Goal: Use online tool/utility: Utilize a website feature to perform a specific function

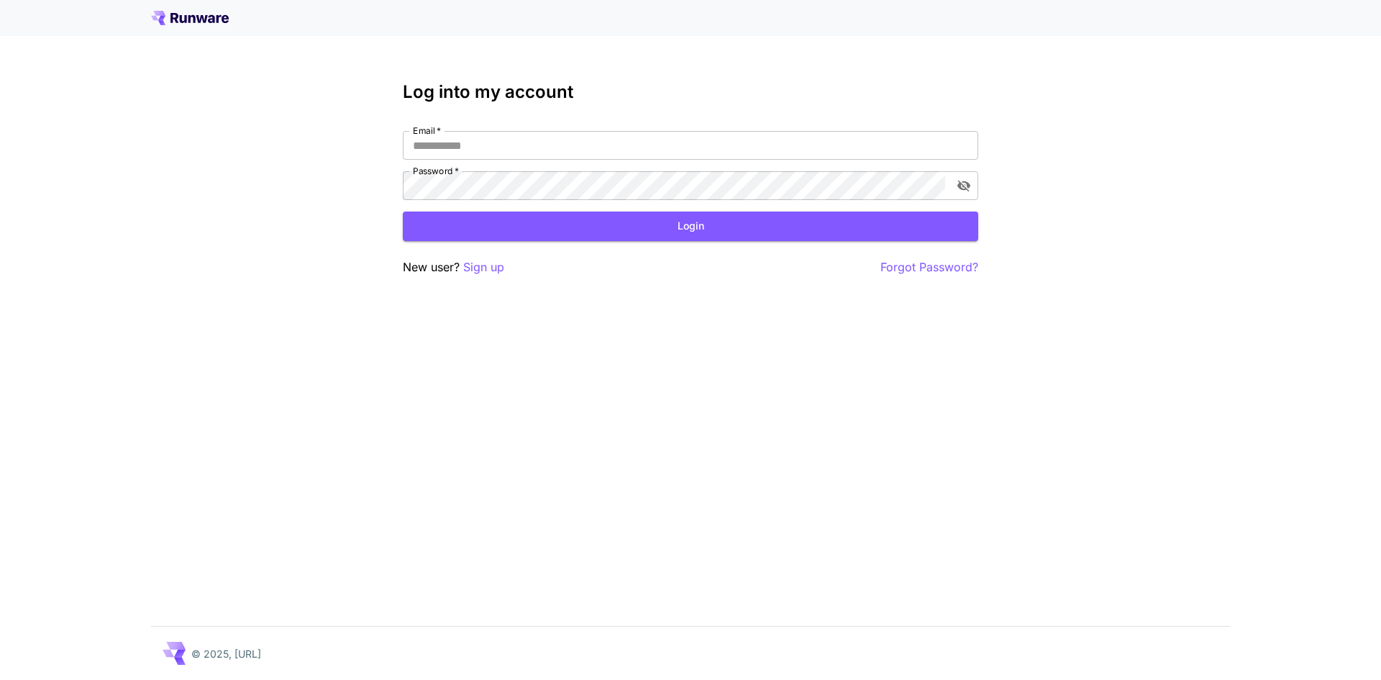
type input "**********"
click at [970, 192] on icon "toggle password visibility" at bounding box center [964, 185] width 14 height 14
click at [651, 219] on button "Login" at bounding box center [690, 225] width 575 height 29
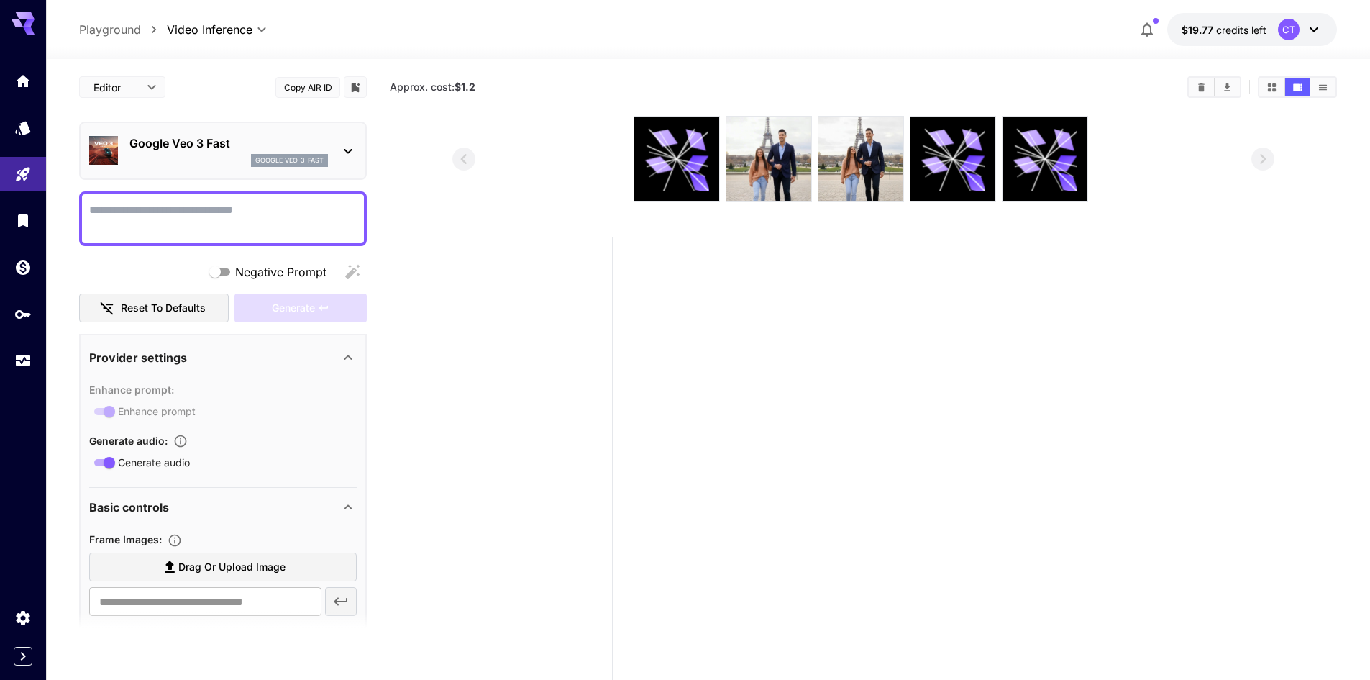
click at [113, 32] on p "Playground" at bounding box center [110, 29] width 62 height 17
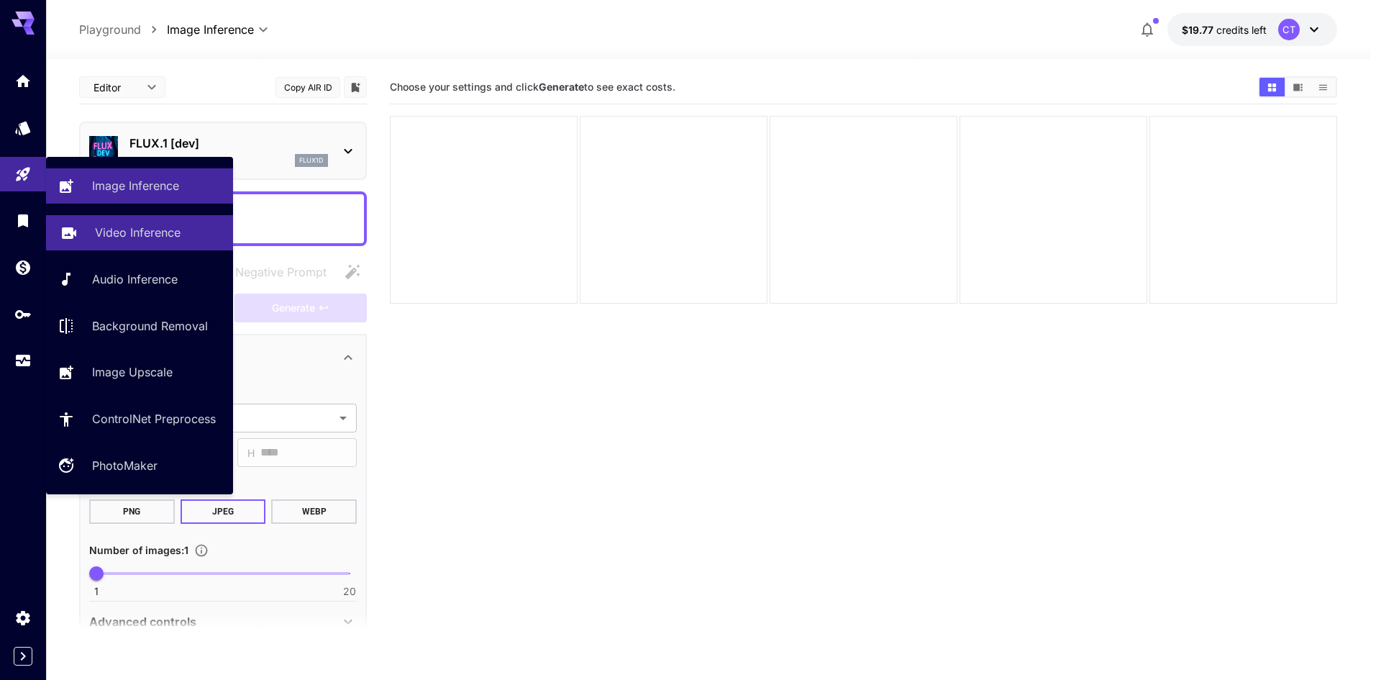
click at [119, 229] on p "Video Inference" at bounding box center [138, 232] width 86 height 17
type input "**********"
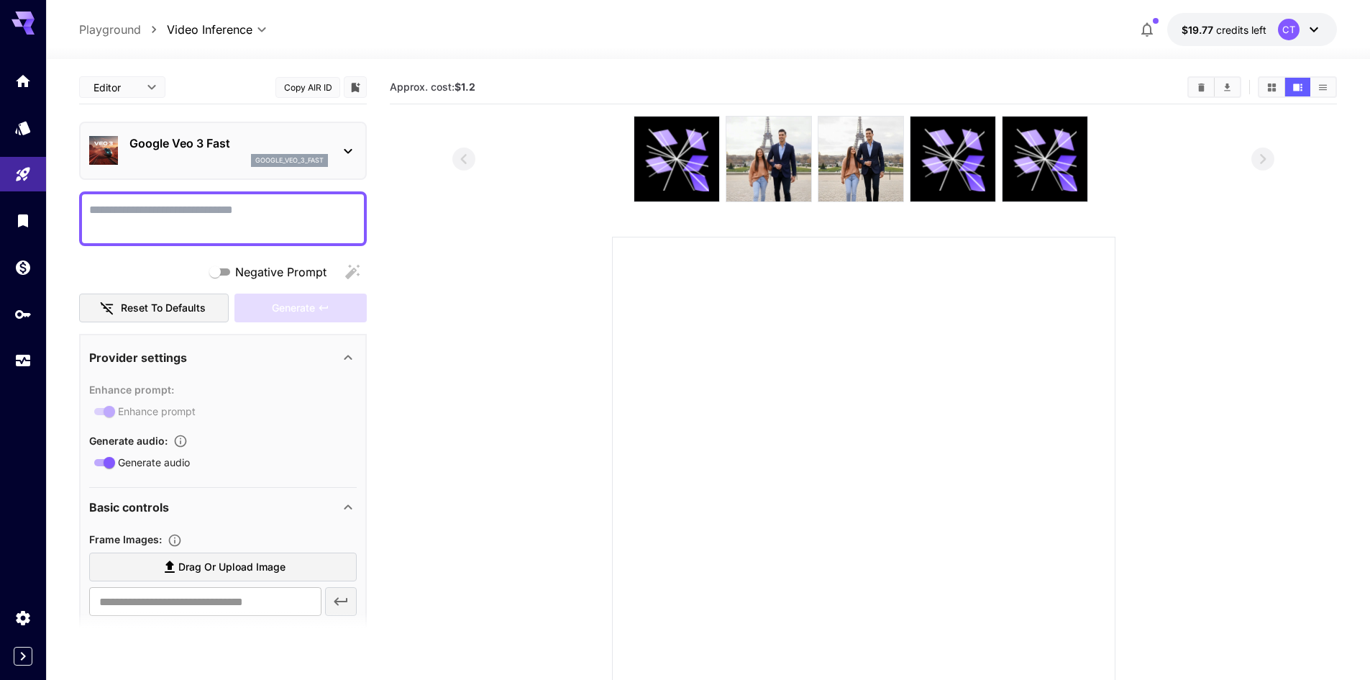
click at [352, 155] on icon at bounding box center [348, 150] width 17 height 17
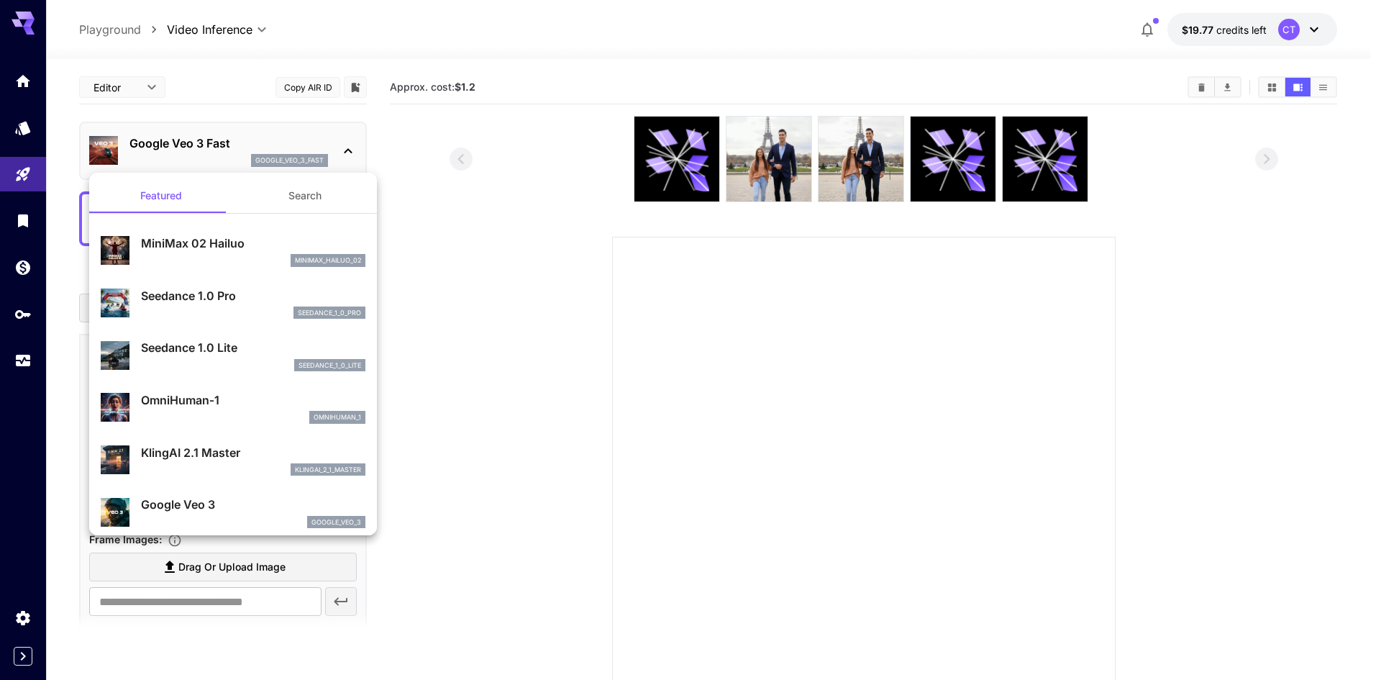
click at [423, 296] on div at bounding box center [690, 340] width 1381 height 680
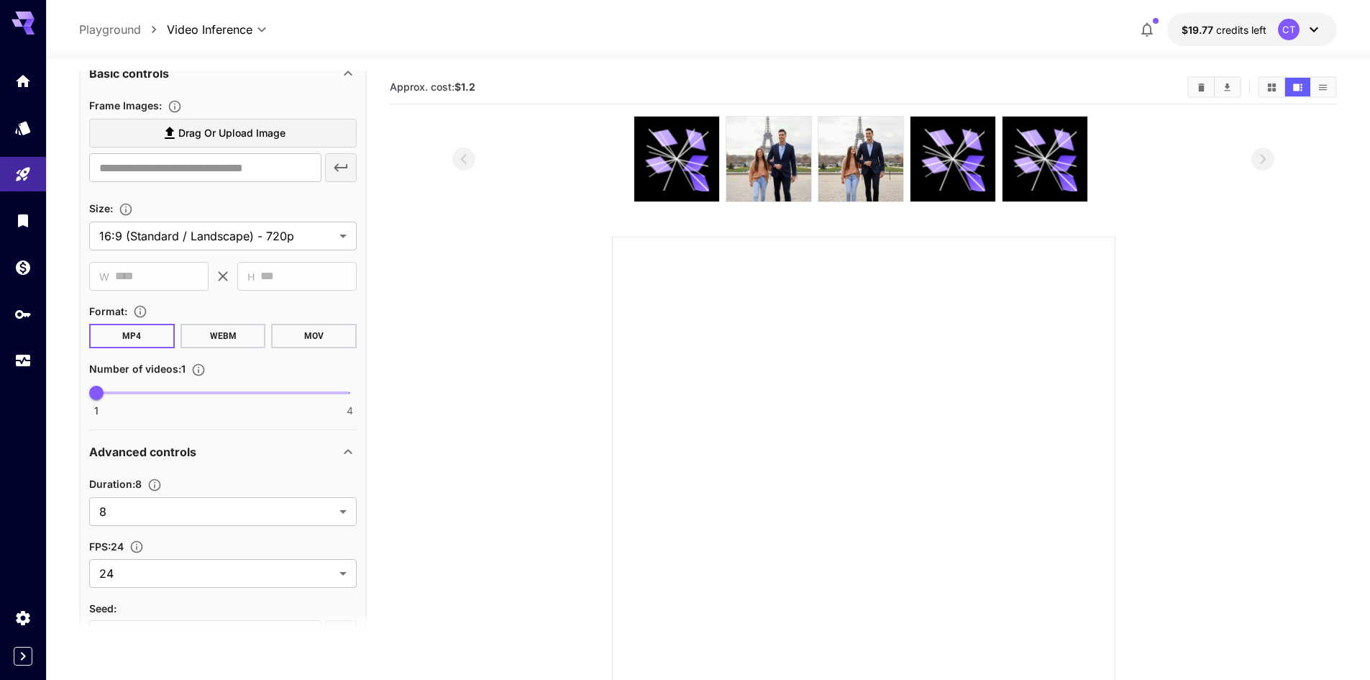
scroll to position [532, 0]
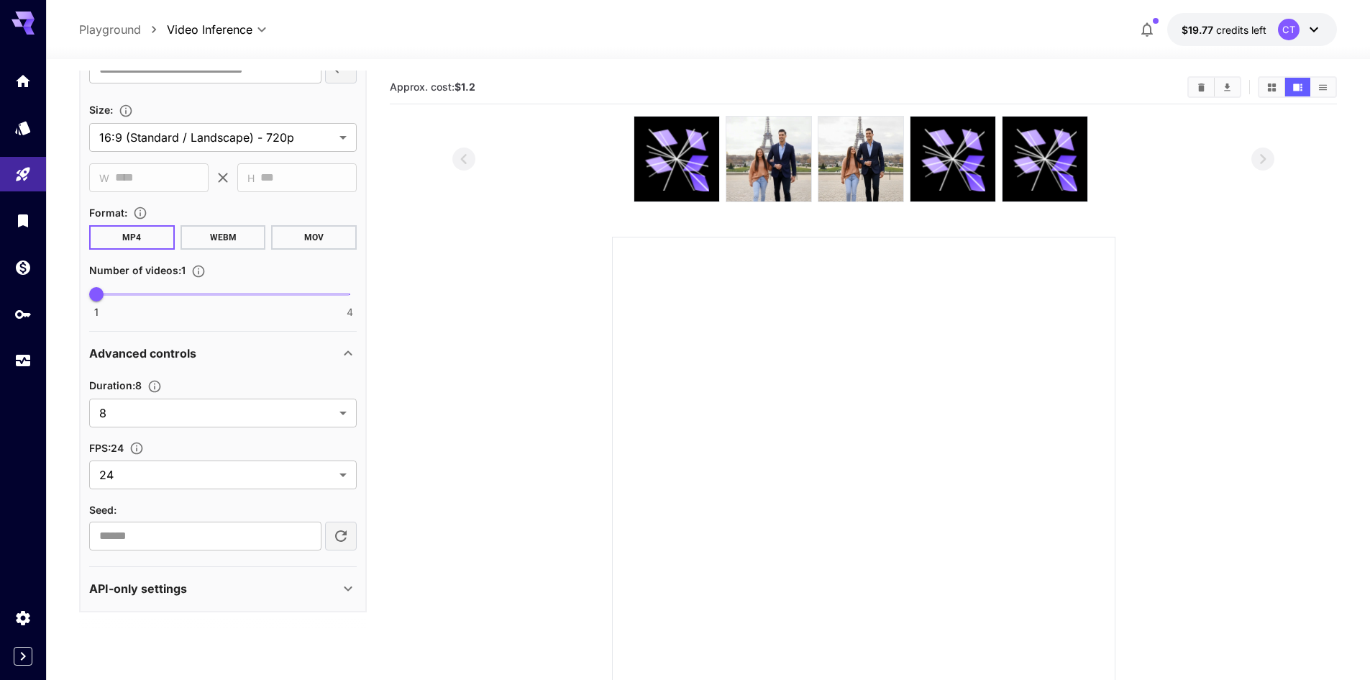
click at [346, 584] on icon at bounding box center [348, 588] width 17 height 17
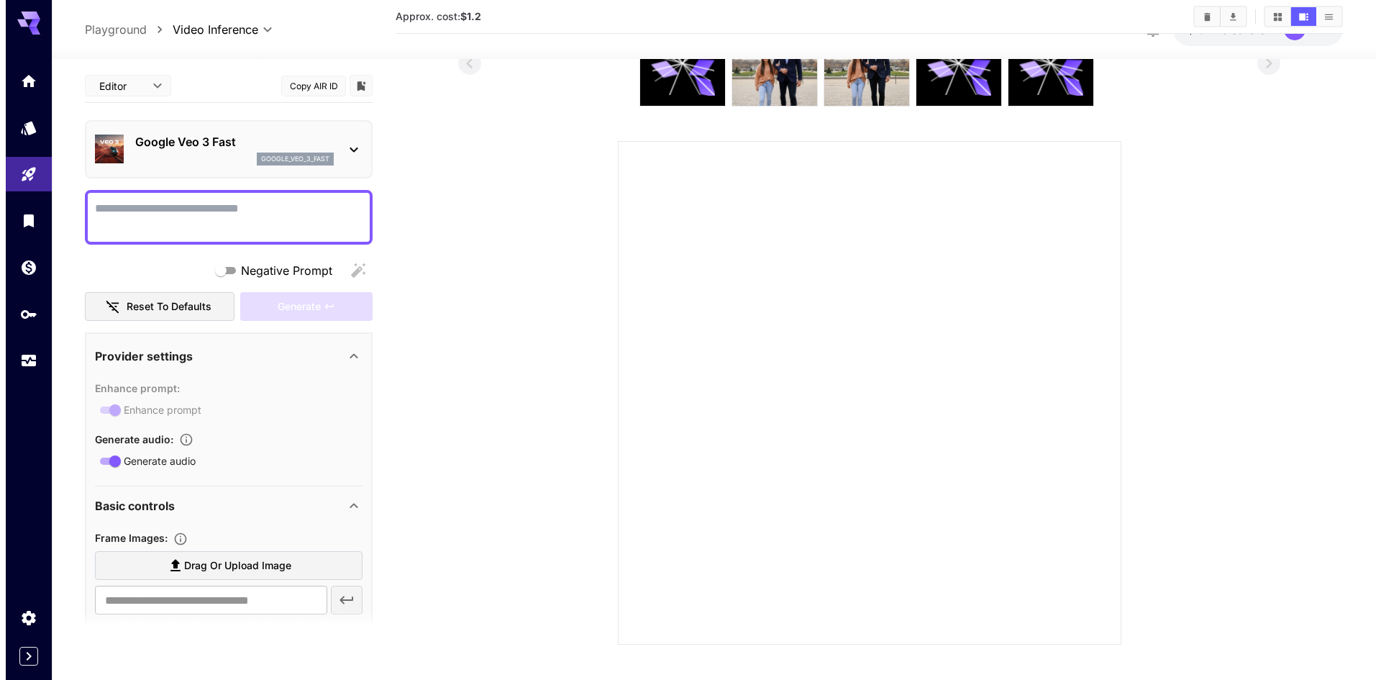
scroll to position [0, 0]
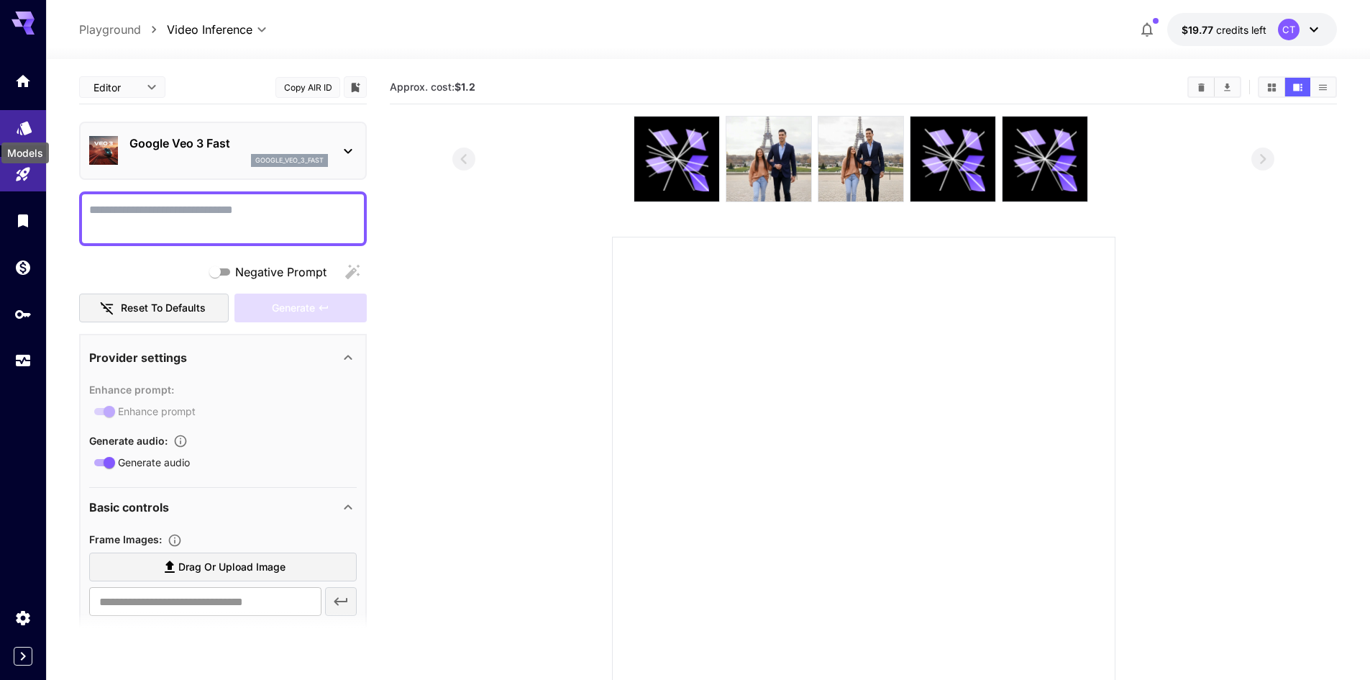
click at [27, 118] on icon "Models" at bounding box center [24, 122] width 17 height 17
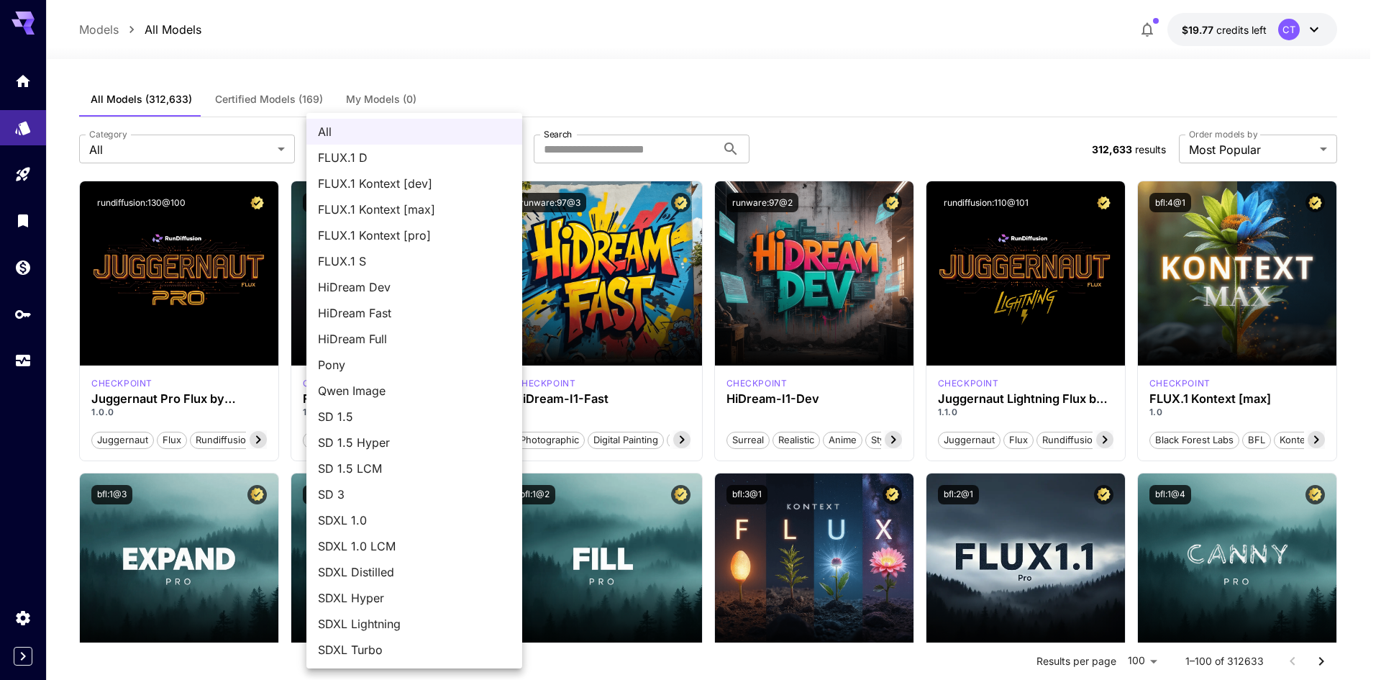
click at [525, 66] on div at bounding box center [690, 340] width 1381 height 680
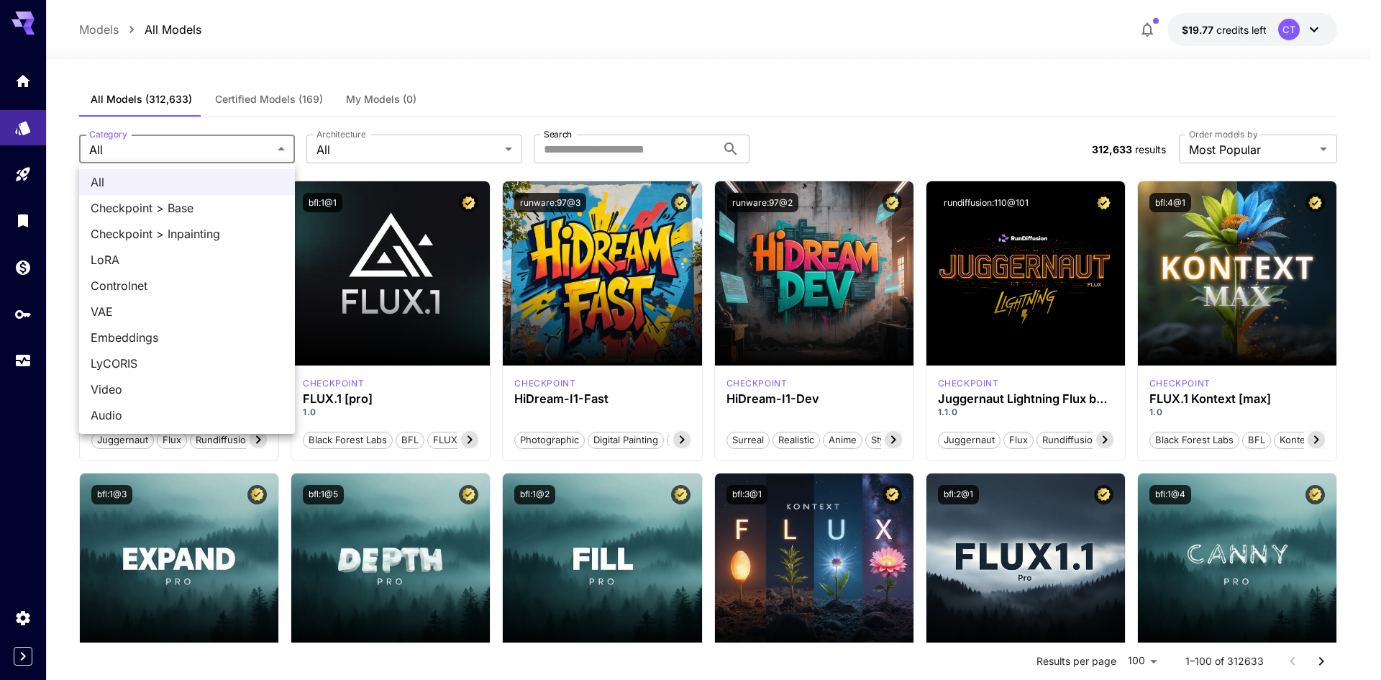
click at [181, 149] on div at bounding box center [690, 340] width 1381 height 680
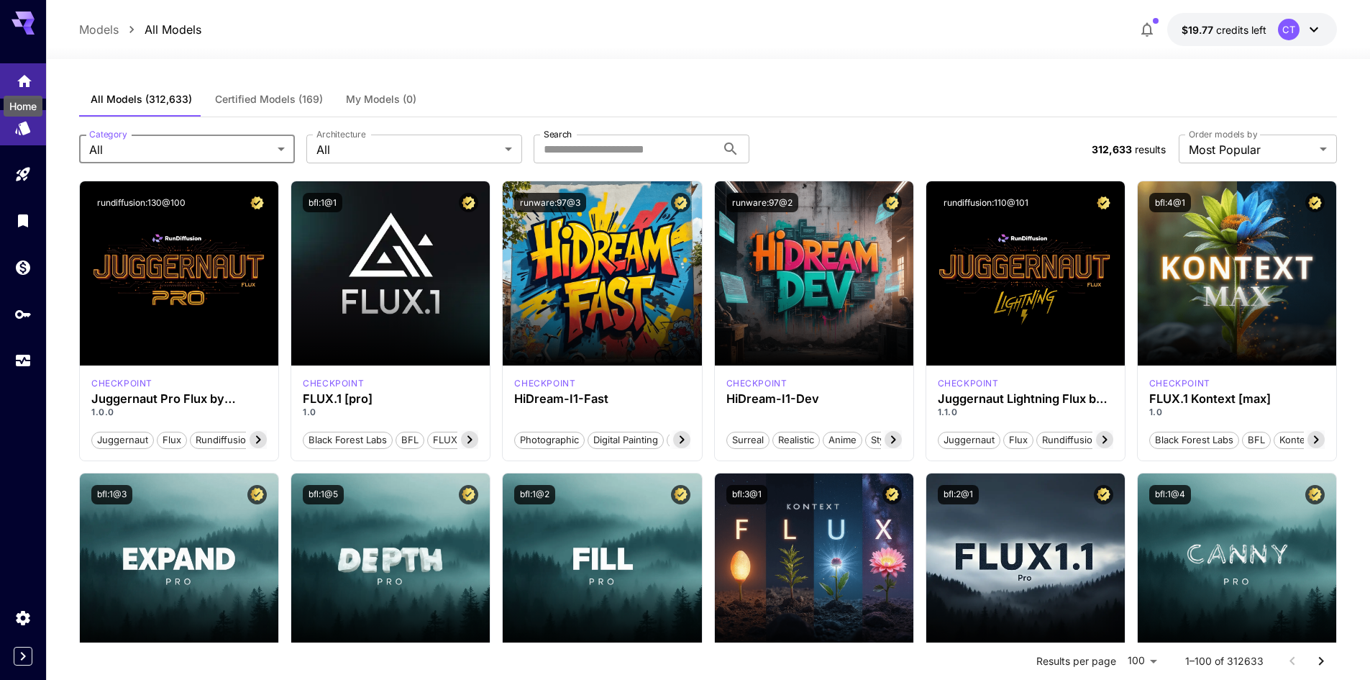
click at [28, 78] on icon "Home" at bounding box center [24, 78] width 14 height 12
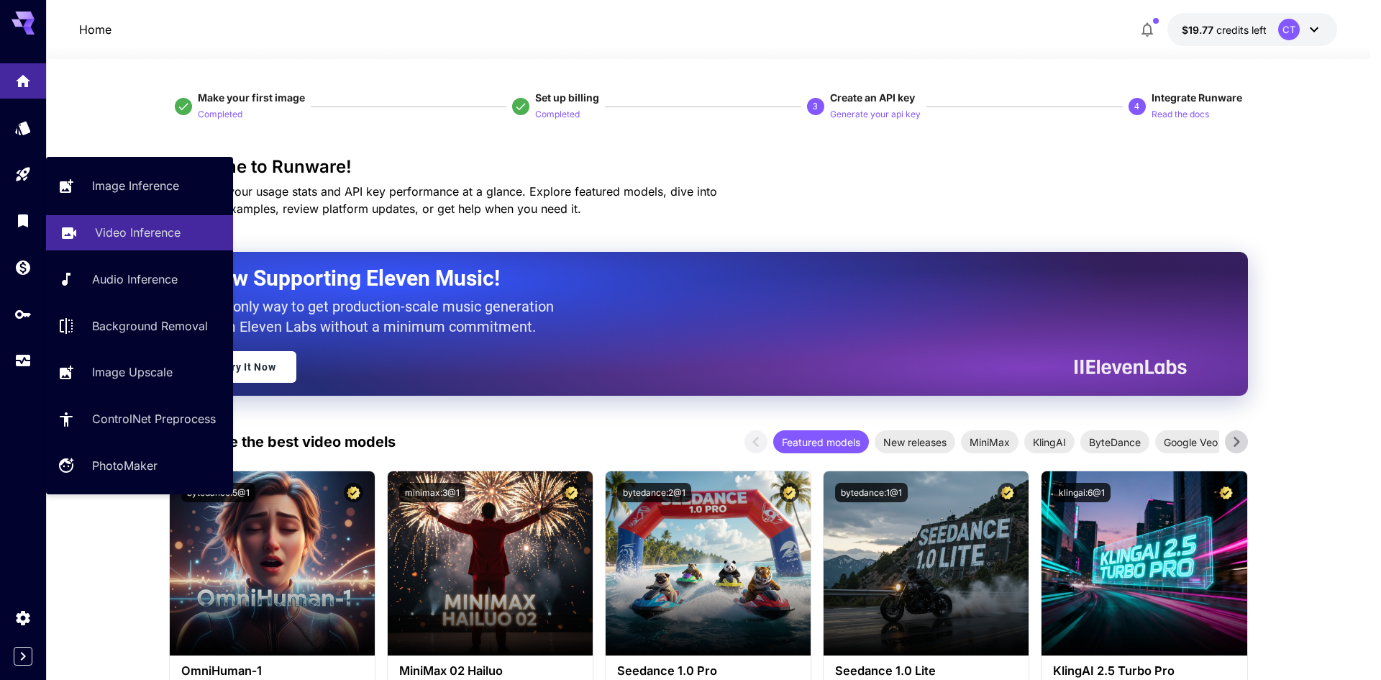
click at [130, 232] on p "Video Inference" at bounding box center [138, 232] width 86 height 17
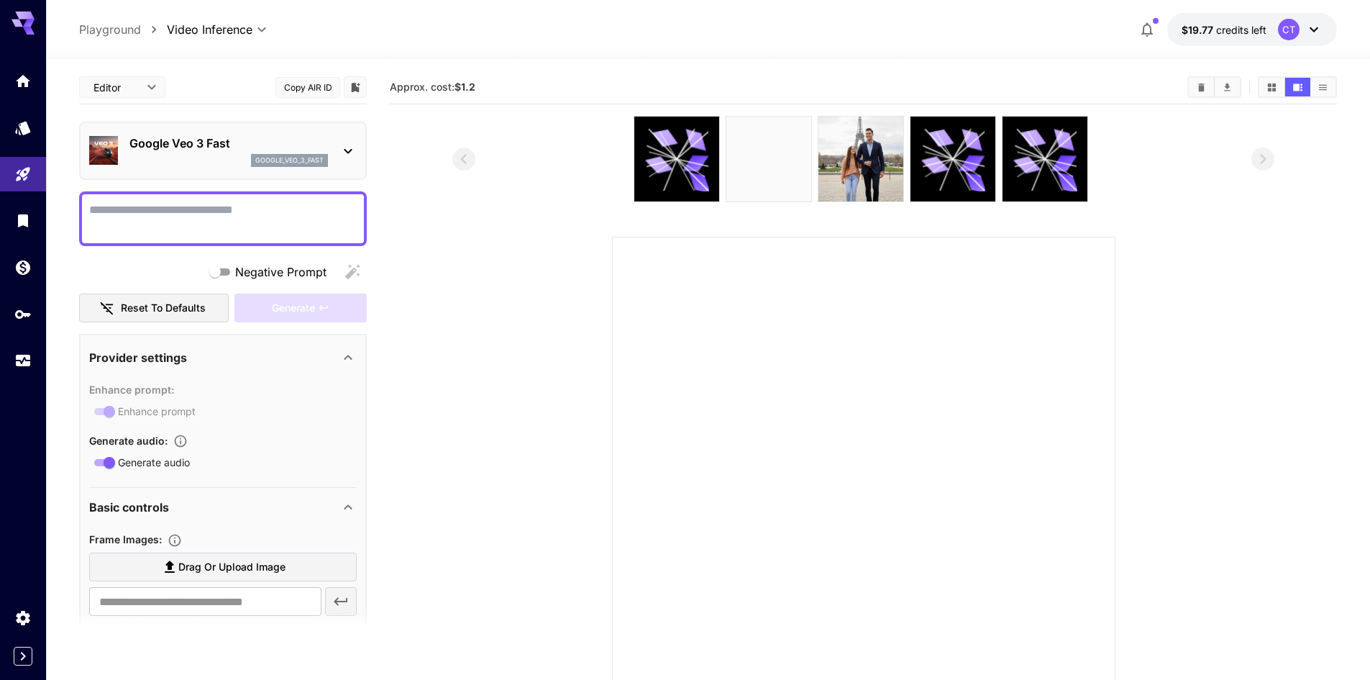
click at [345, 145] on icon at bounding box center [348, 150] width 17 height 17
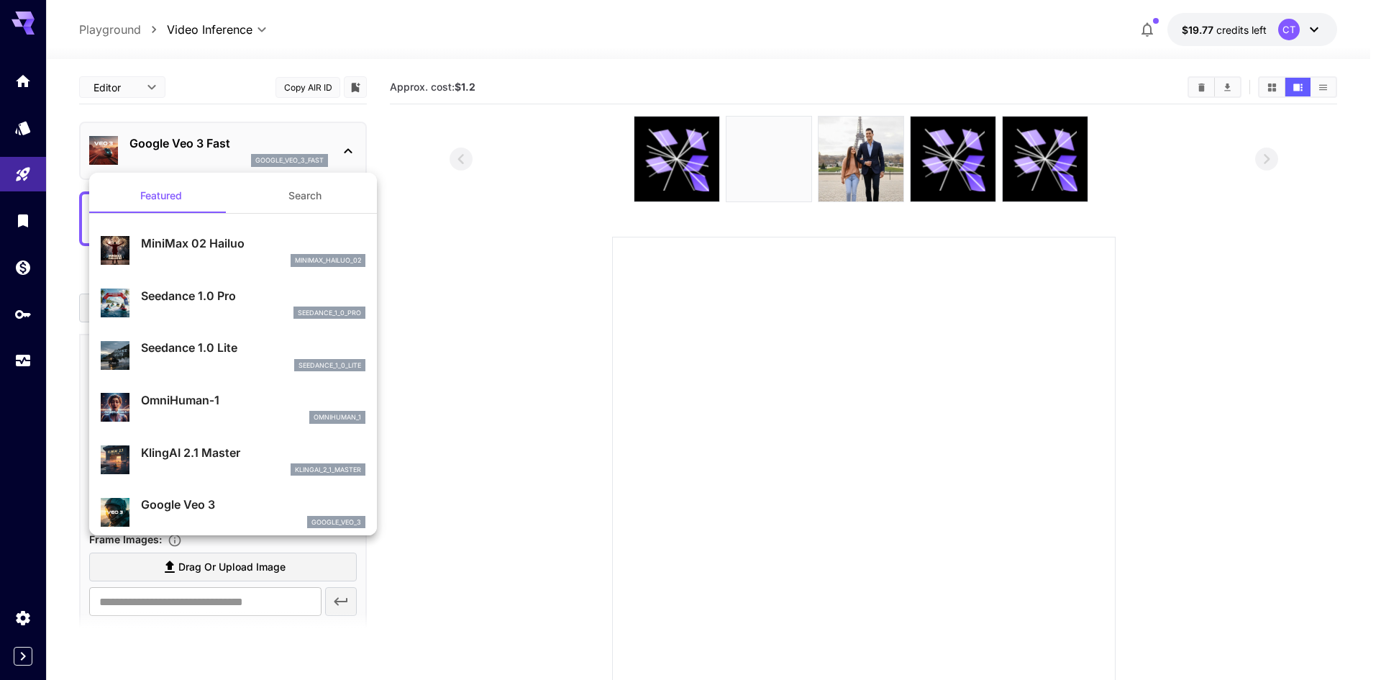
click at [275, 190] on button "Search" at bounding box center [305, 195] width 144 height 35
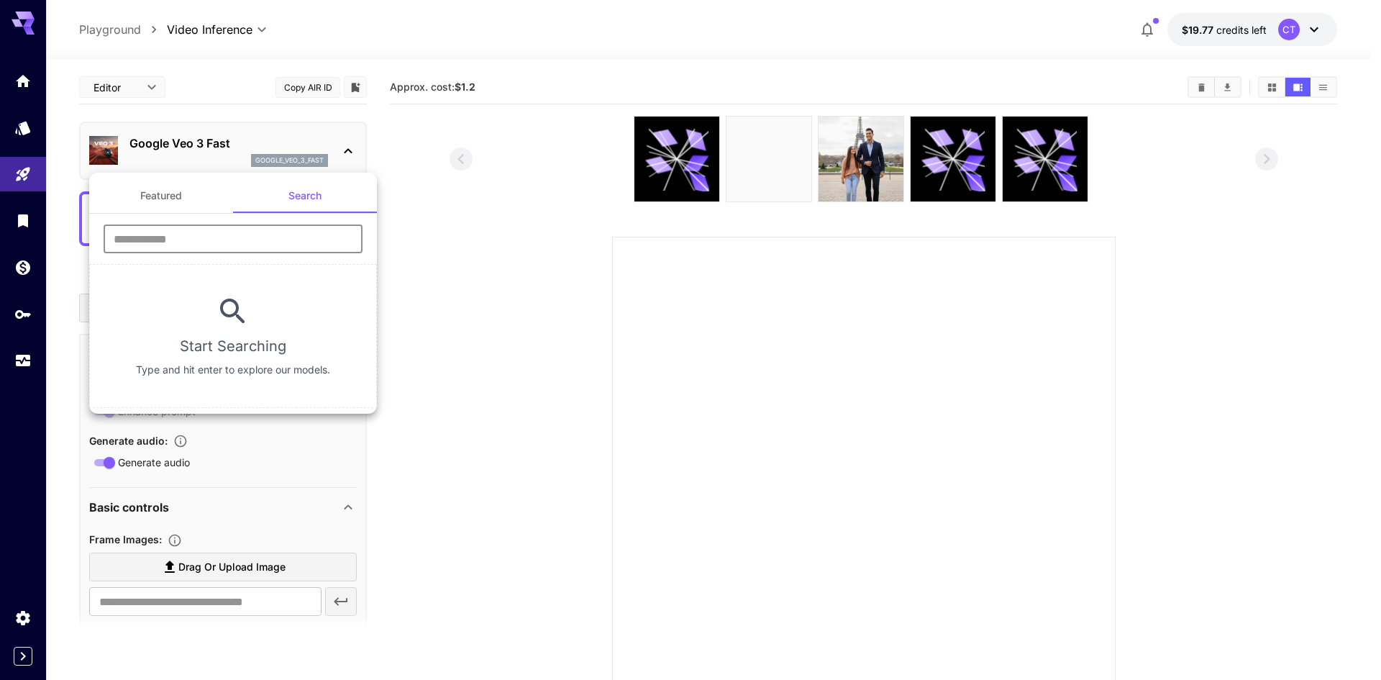
click at [223, 242] on input "text" at bounding box center [233, 238] width 259 height 29
type input "*"
